Goal: Transaction & Acquisition: Purchase product/service

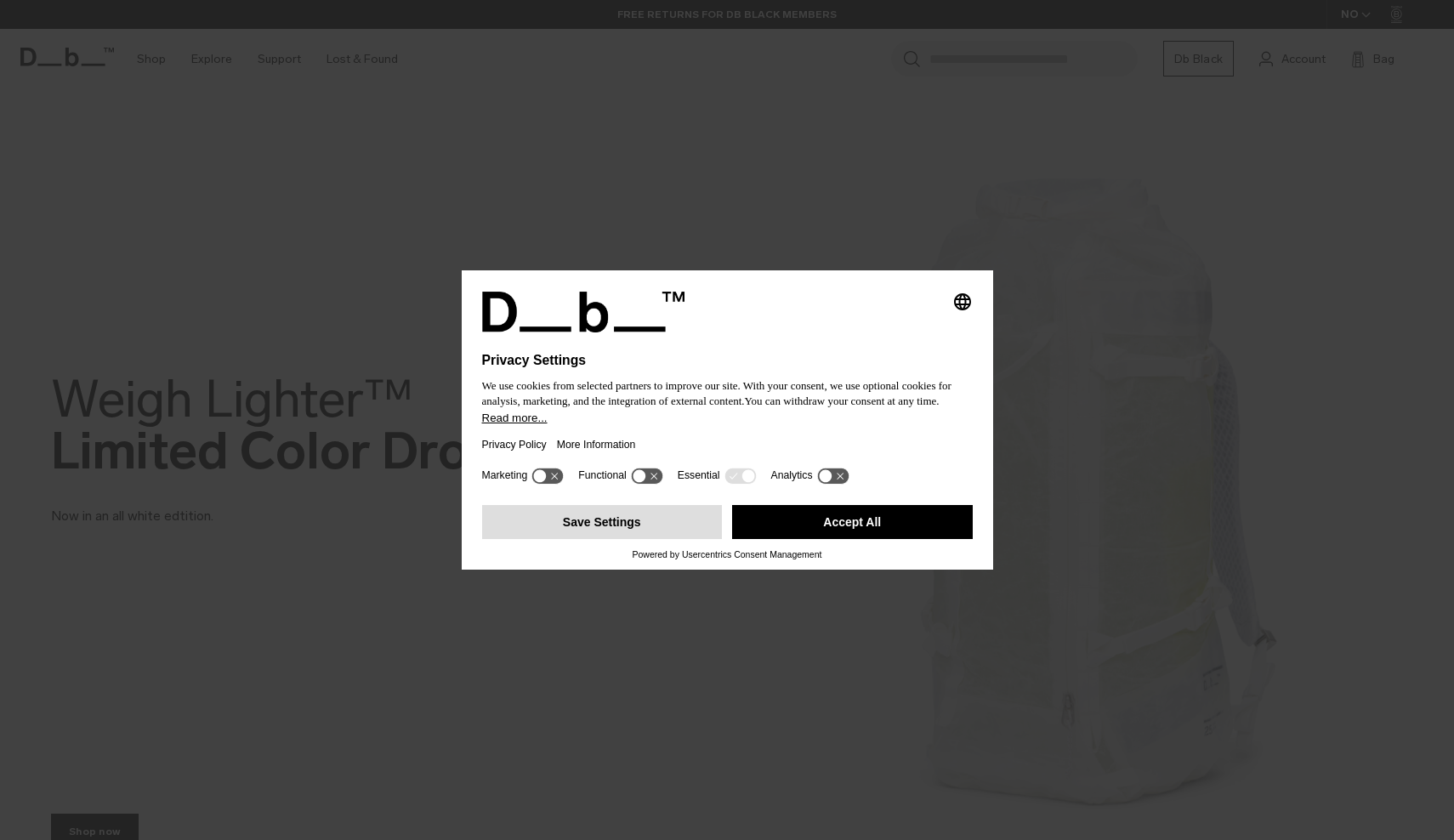
click at [644, 532] on button "Save Settings" at bounding box center [602, 521] width 240 height 34
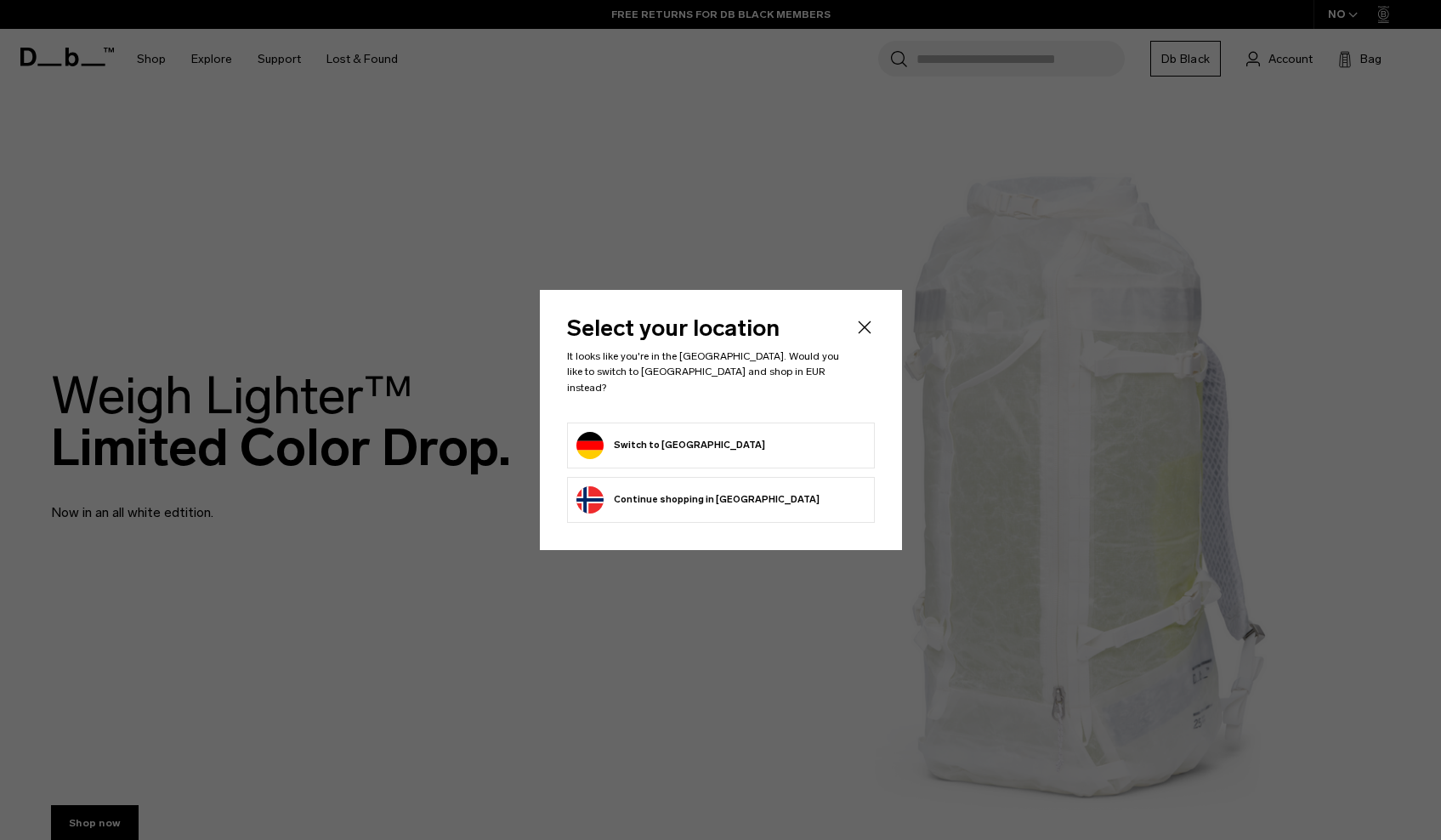
click at [638, 440] on button "Switch to Germany" at bounding box center [671, 446] width 189 height 28
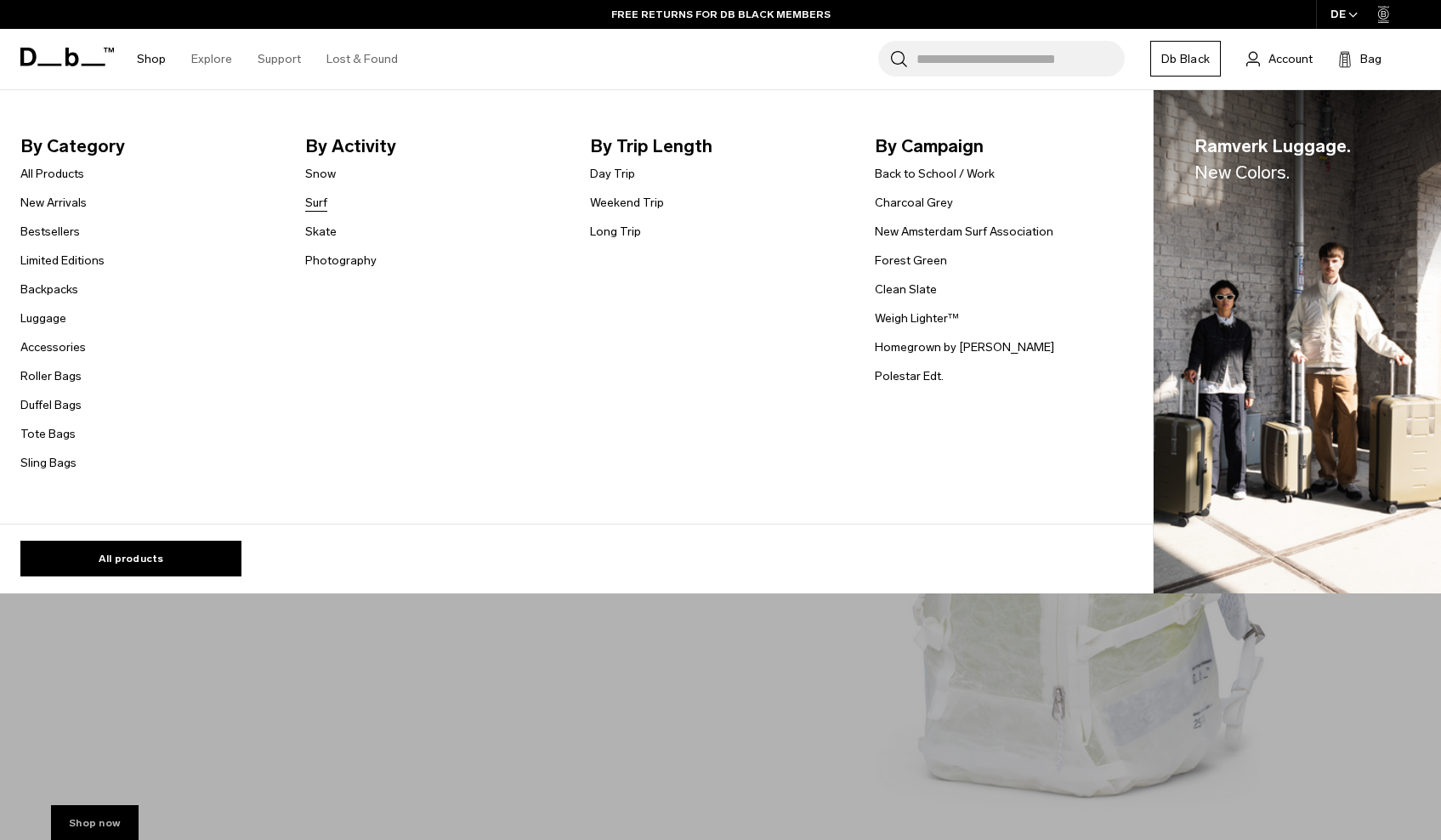
click at [322, 202] on link "Surf" at bounding box center [316, 202] width 22 height 18
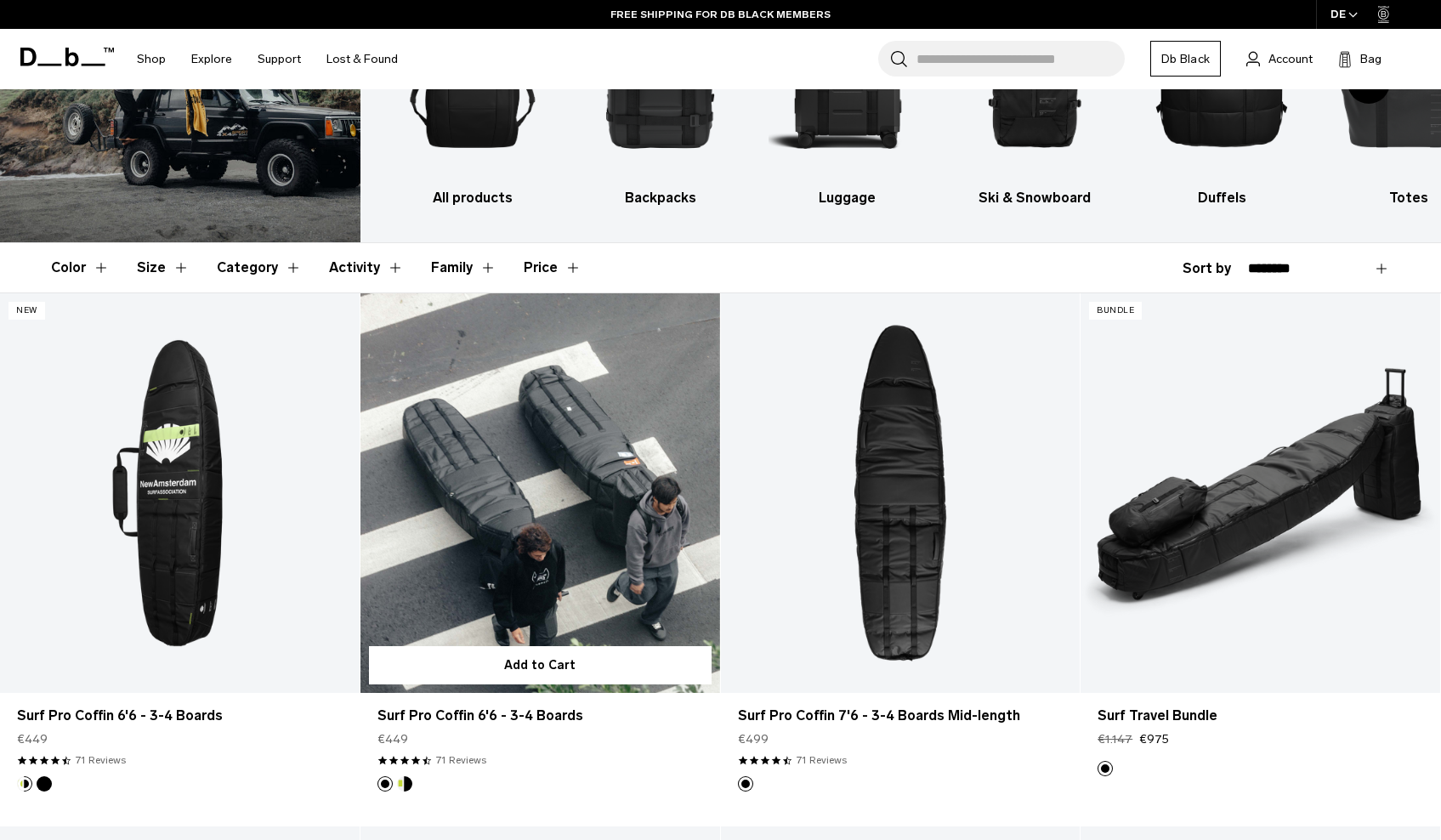
scroll to position [234, 0]
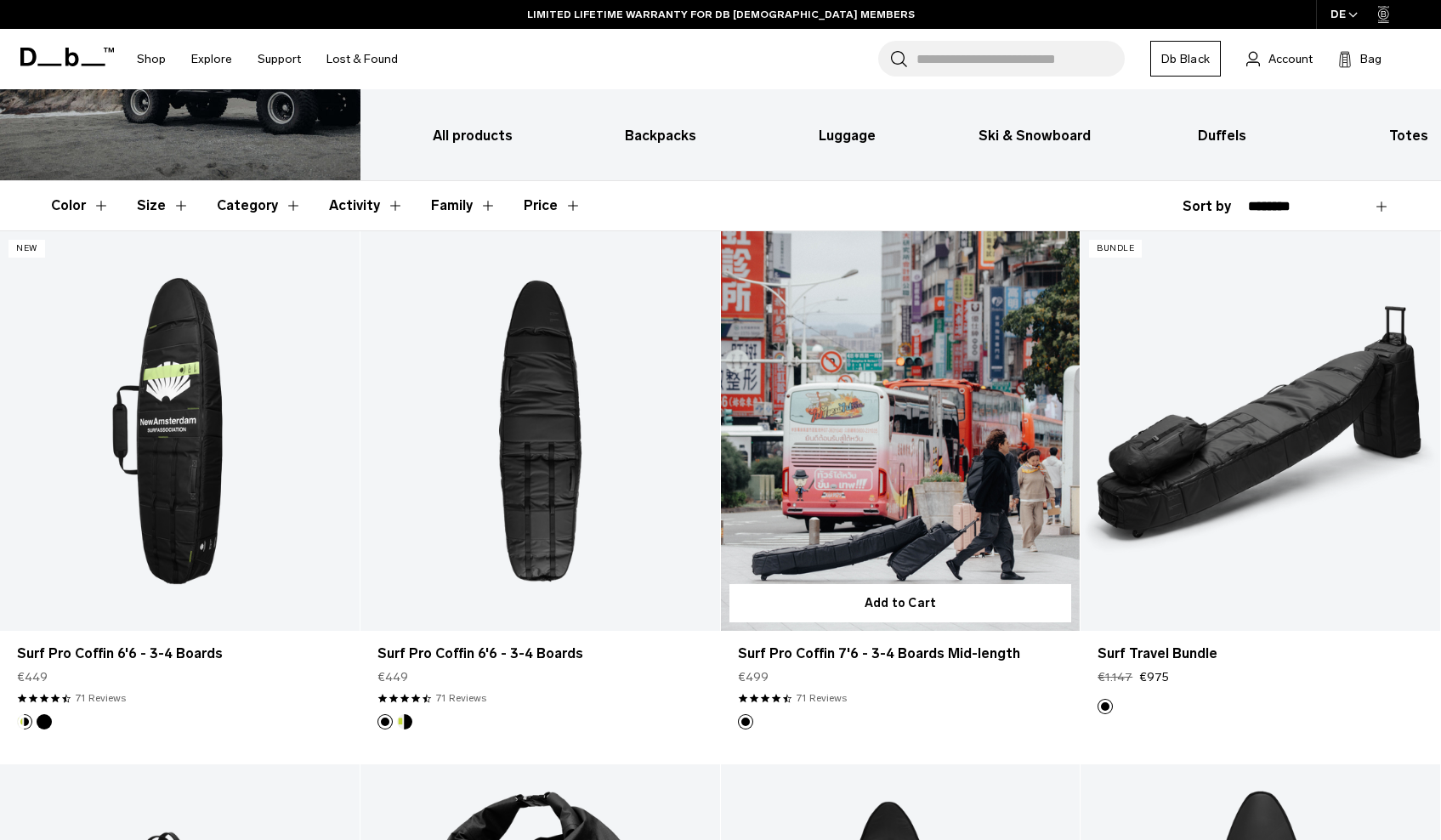
click at [859, 424] on link "Surf Pro Coffin 7'6 - 3-4 Boards Mid-length" at bounding box center [901, 431] width 359 height 400
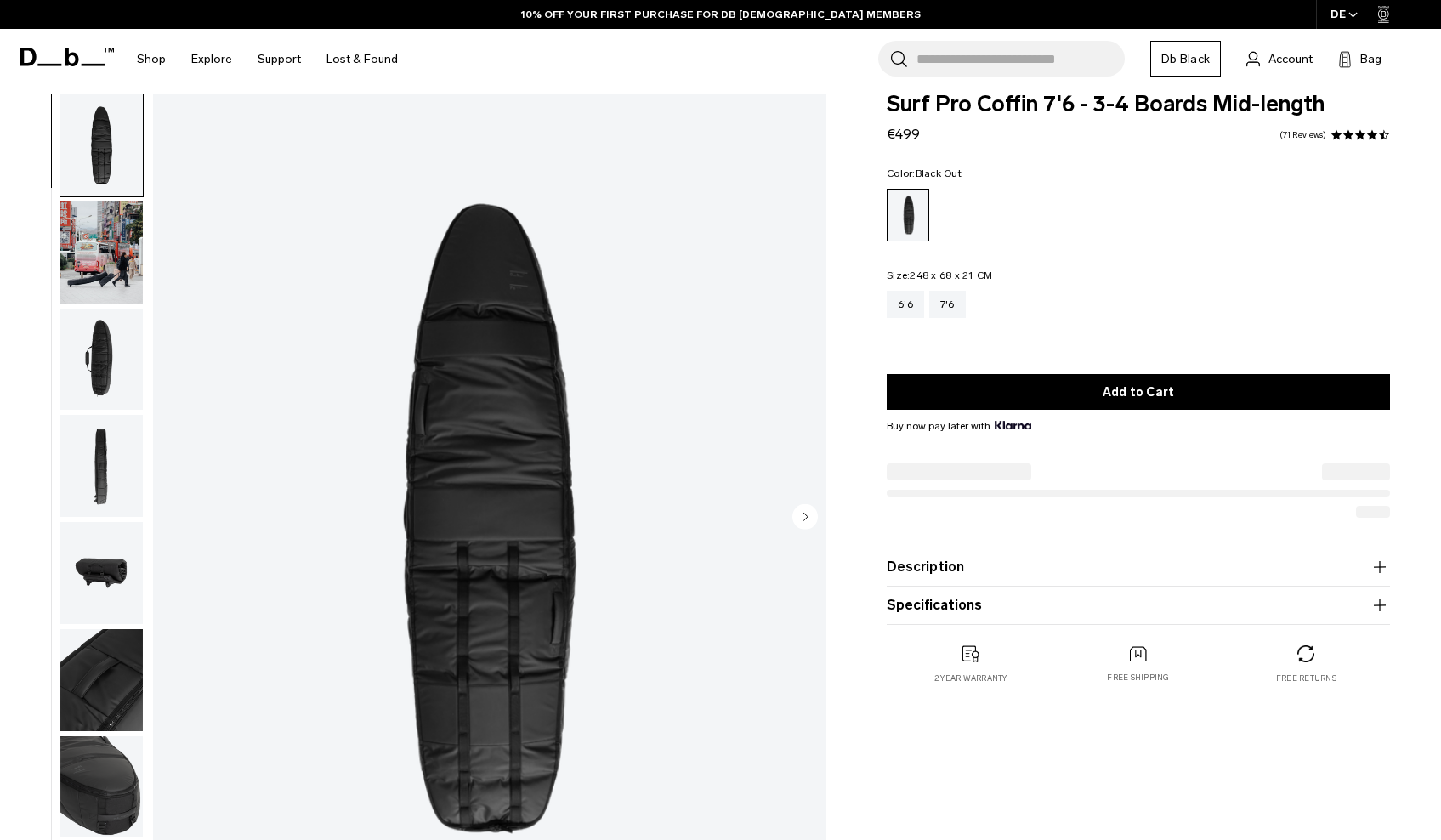
scroll to position [75, 0]
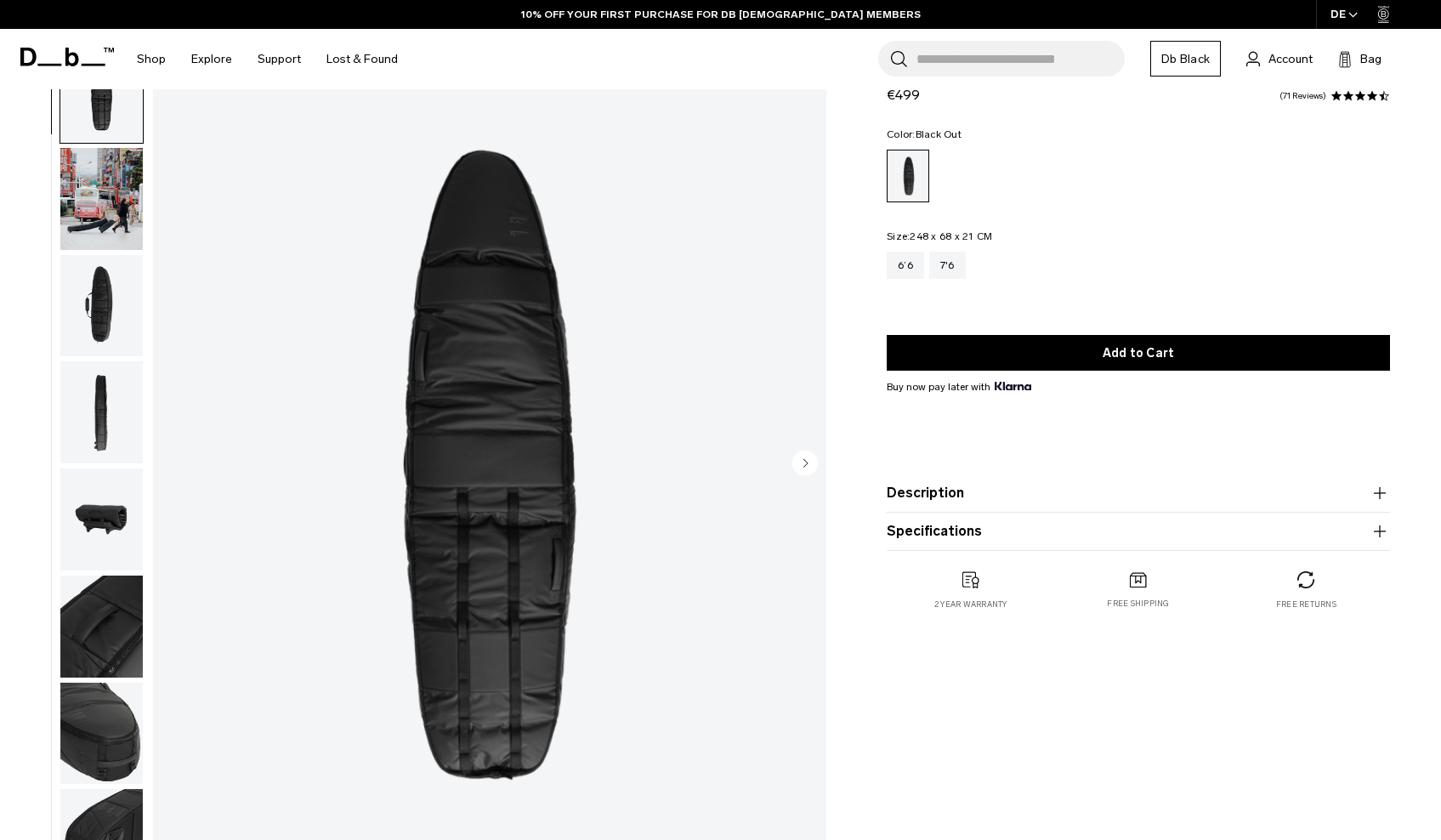
click at [943, 497] on button "Description" at bounding box center [1138, 493] width 503 height 20
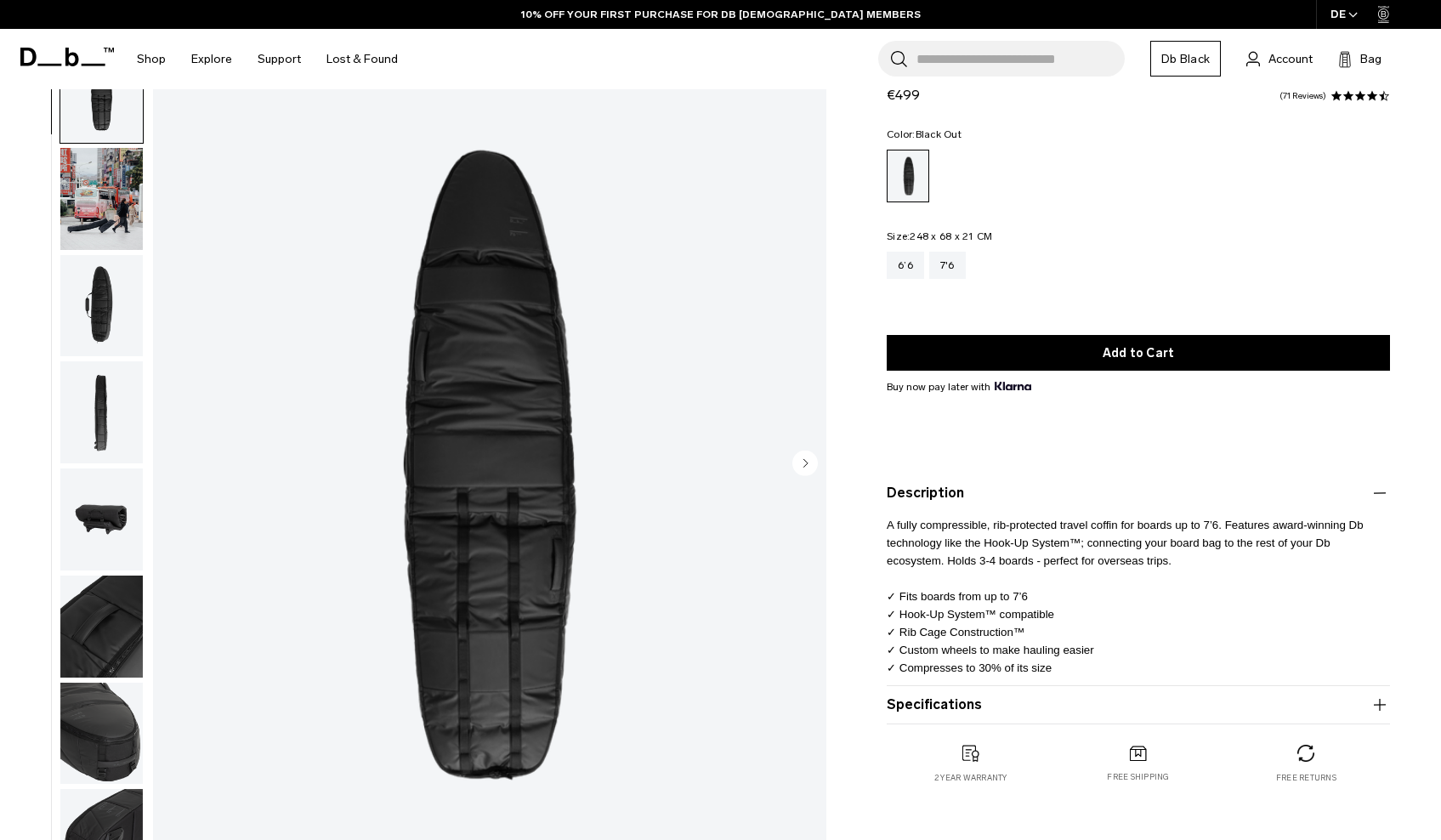
click at [943, 497] on button "Description" at bounding box center [1138, 493] width 503 height 20
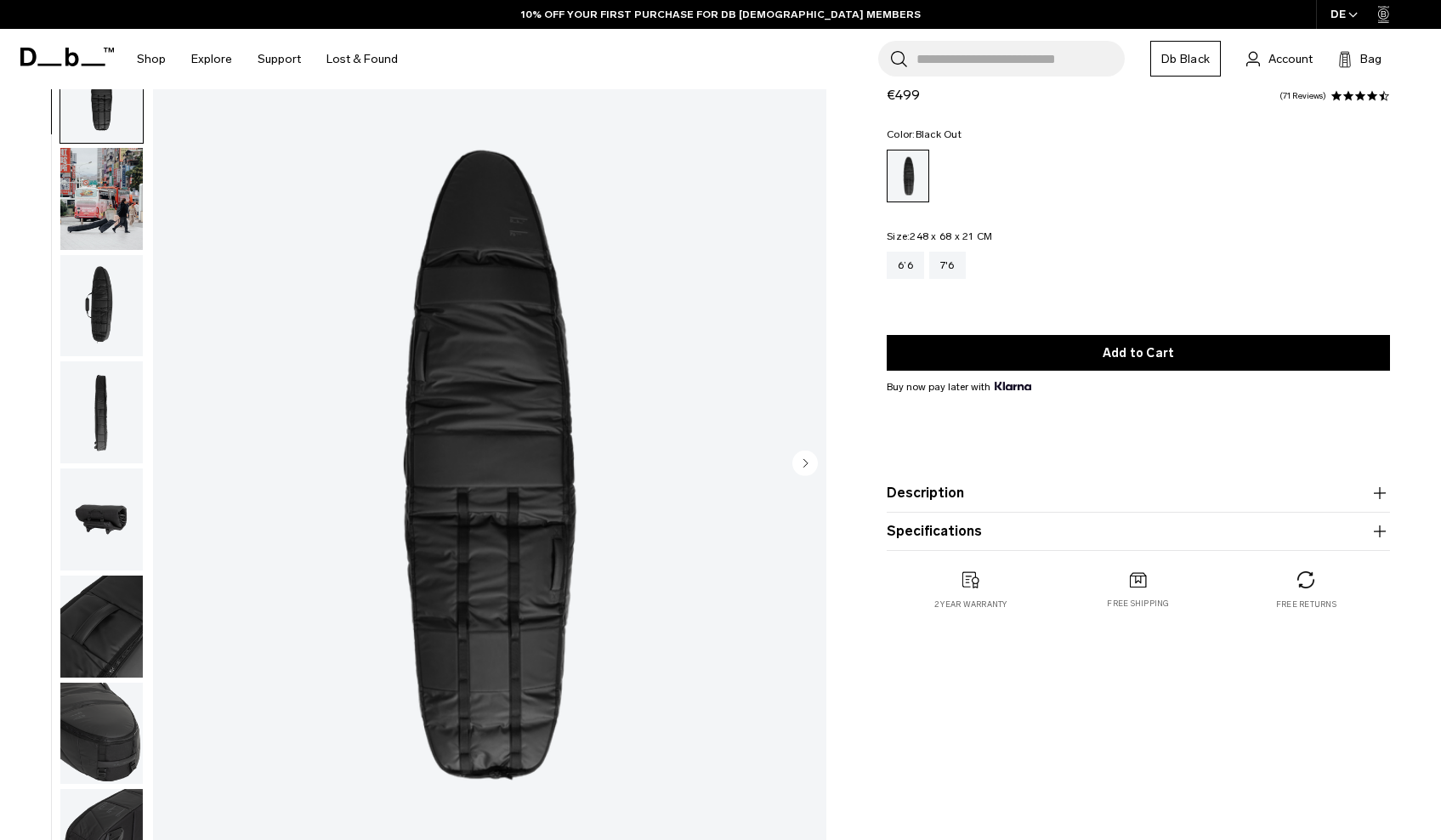
click at [925, 497] on button "Description" at bounding box center [1138, 493] width 503 height 20
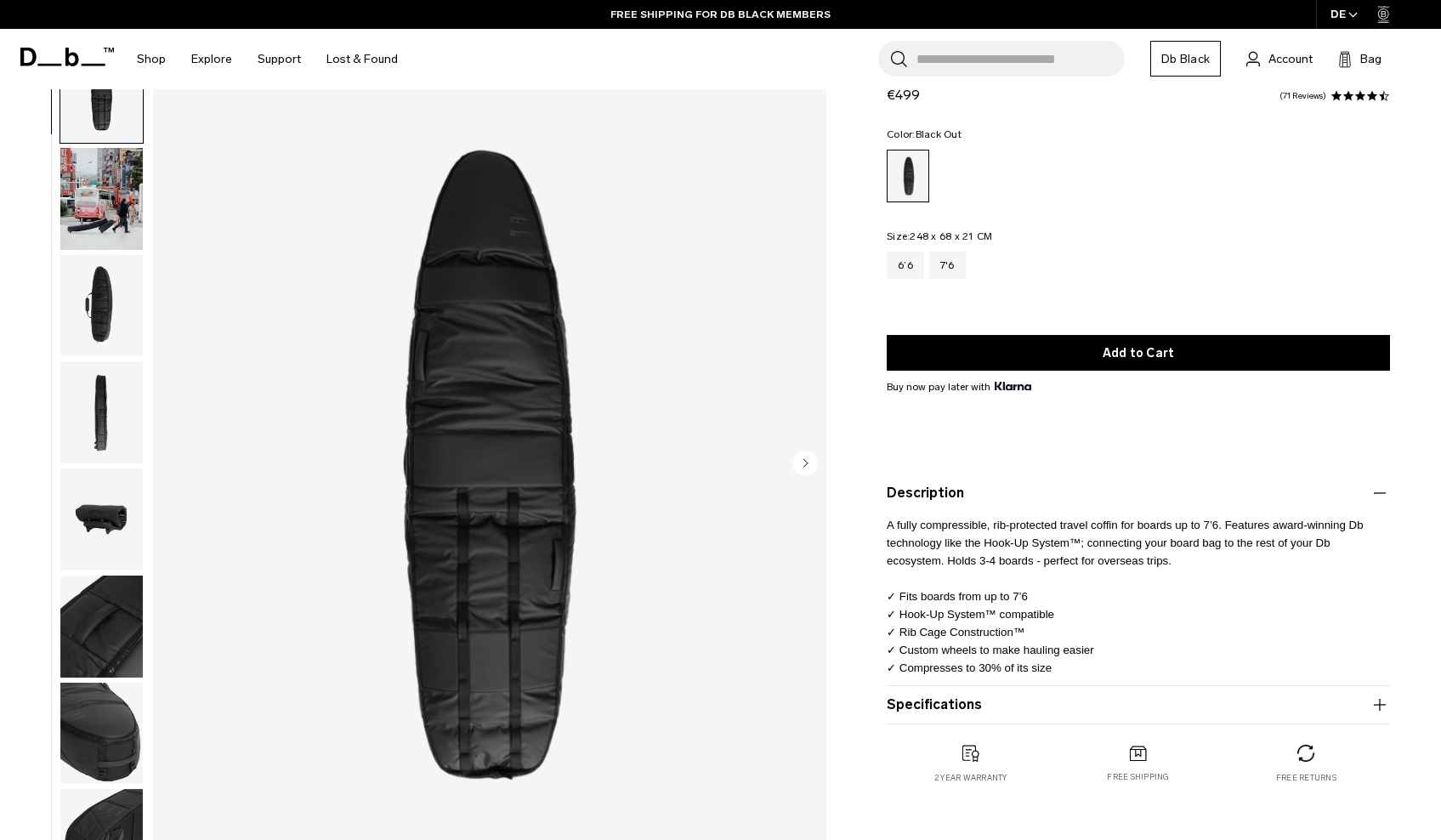
click at [925, 497] on button "Description" at bounding box center [1138, 493] width 503 height 20
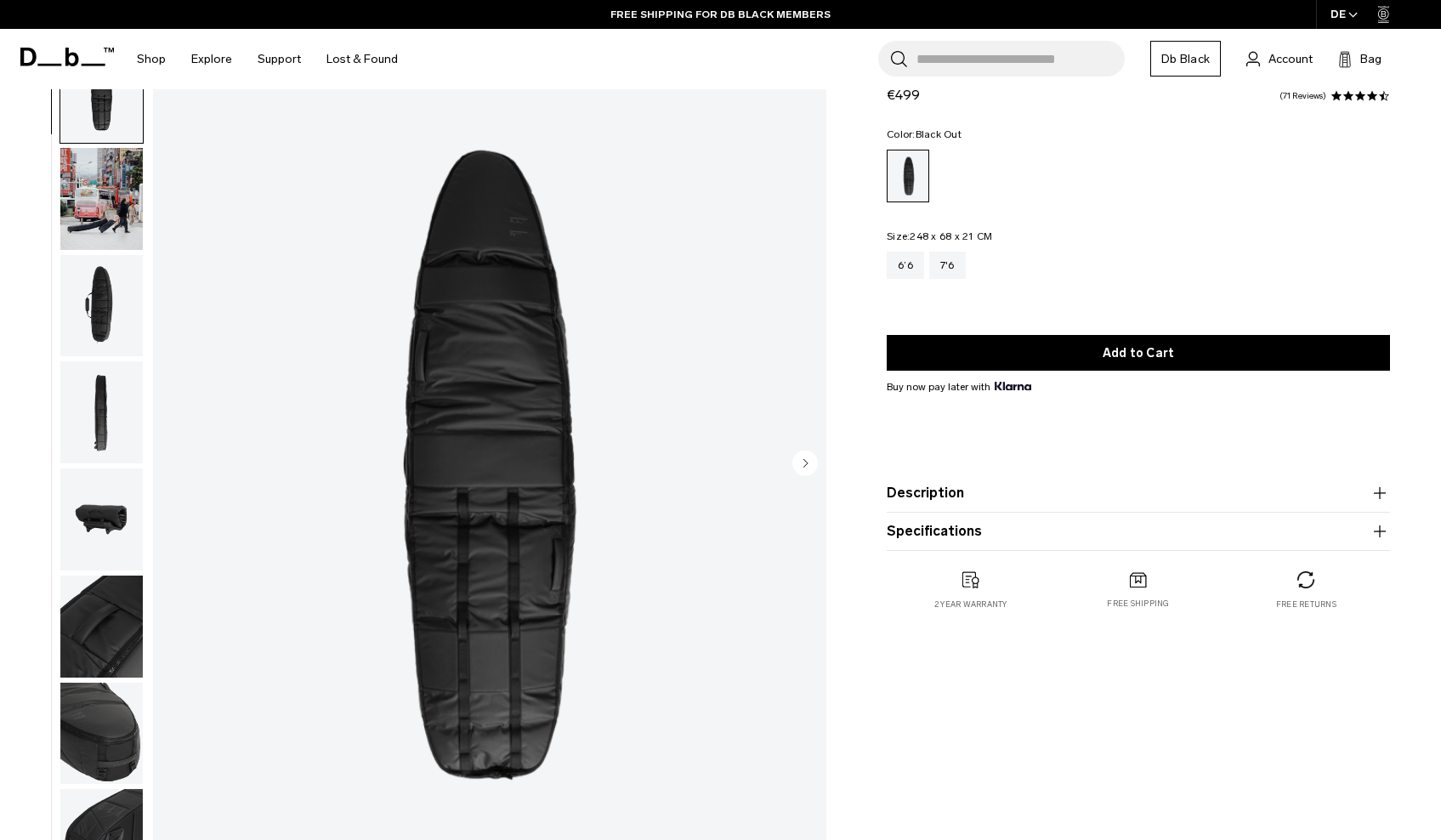
click at [930, 531] on button "Specifications" at bounding box center [1138, 531] width 503 height 20
